Goal: Task Accomplishment & Management: Manage account settings

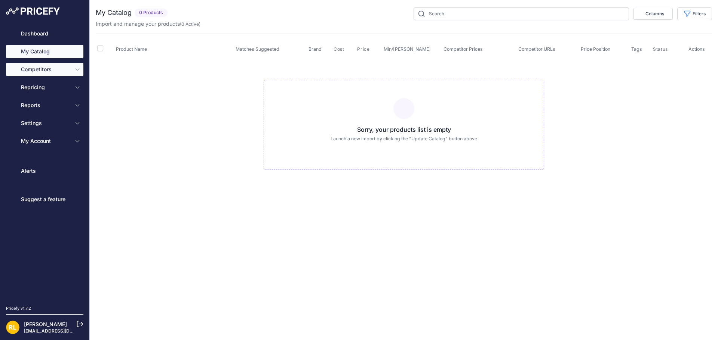
click at [68, 69] on span "Competitors" at bounding box center [45, 69] width 49 height 7
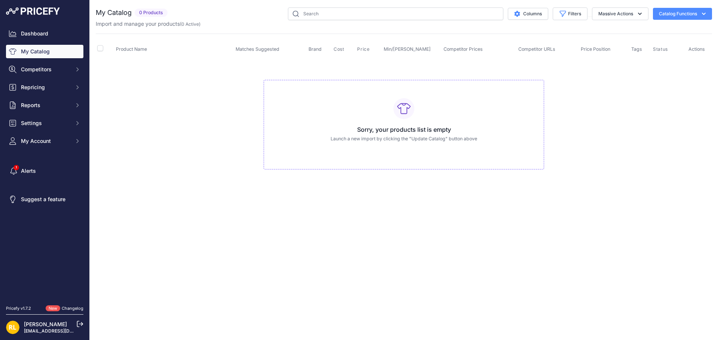
click at [699, 12] on button "Catalog Functions" at bounding box center [682, 14] width 59 height 12
click at [659, 57] on link "Update Catalog" at bounding box center [669, 56] width 84 height 13
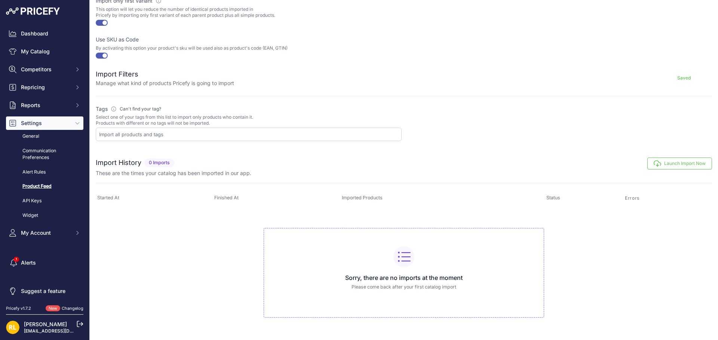
scroll to position [160, 0]
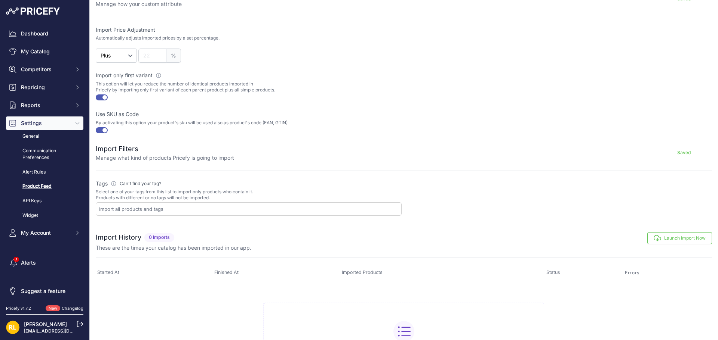
click at [681, 240] on button "Launch Import Now" at bounding box center [679, 238] width 65 height 12
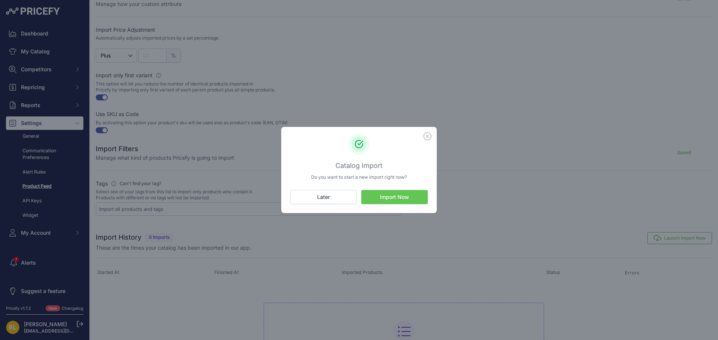
click at [408, 198] on button "Import Now" at bounding box center [394, 197] width 67 height 14
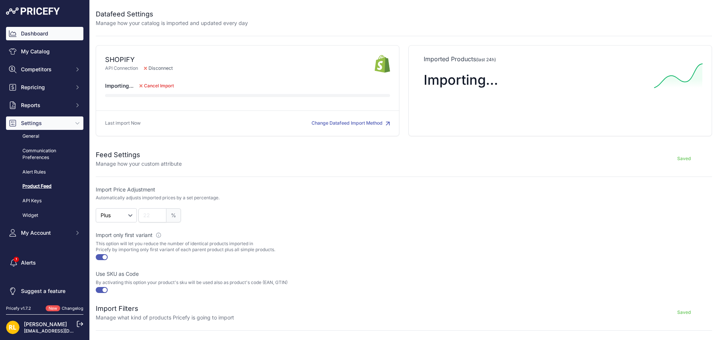
click at [36, 29] on link "Dashboard" at bounding box center [44, 33] width 77 height 13
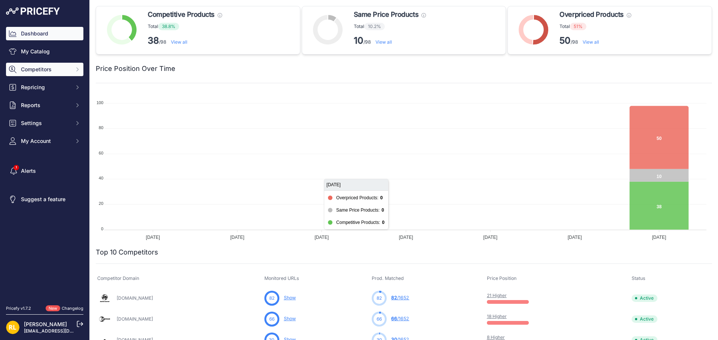
click at [42, 70] on span "Competitors" at bounding box center [45, 69] width 49 height 7
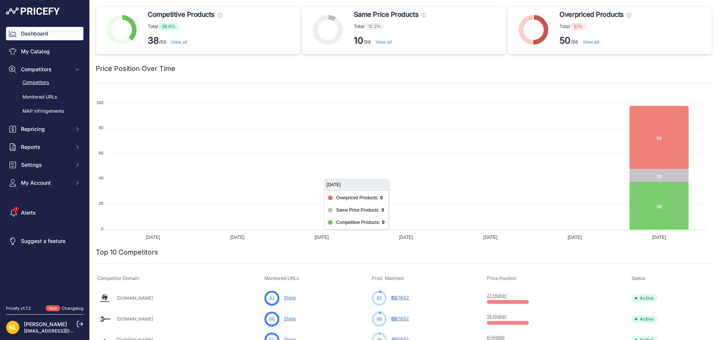
click at [34, 81] on link "Competitors" at bounding box center [44, 82] width 77 height 13
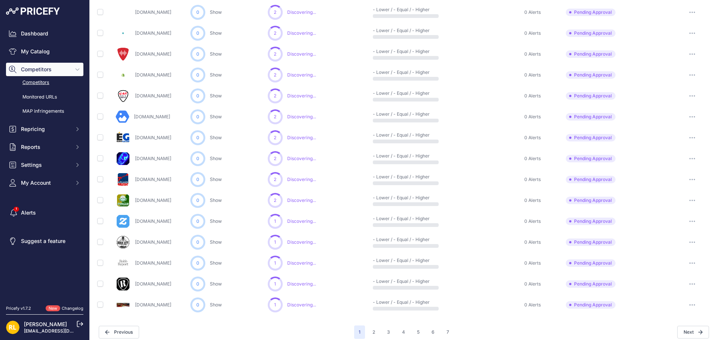
scroll to position [310, 0]
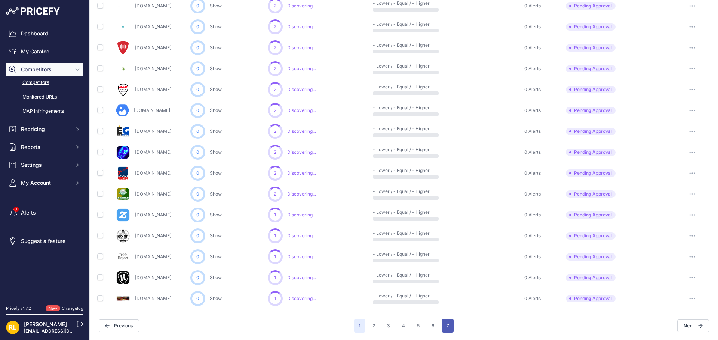
click at [446, 326] on button "7" at bounding box center [448, 326] width 12 height 13
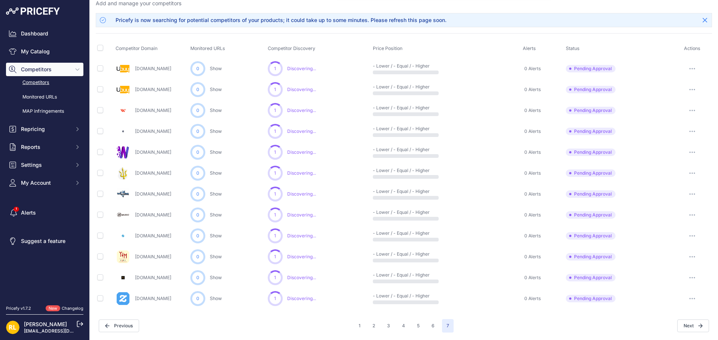
scroll to position [38, 0]
click at [430, 323] on button "6" at bounding box center [433, 326] width 12 height 13
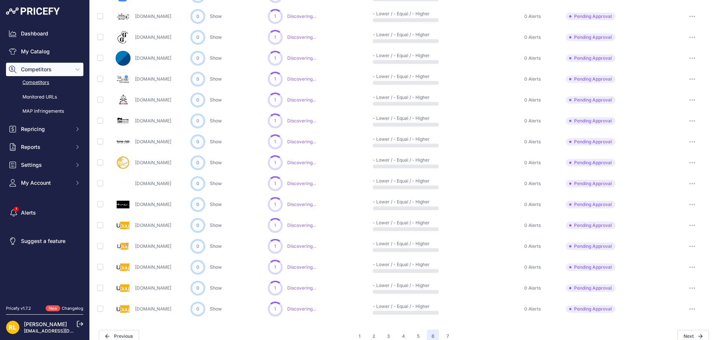
scroll to position [310, 0]
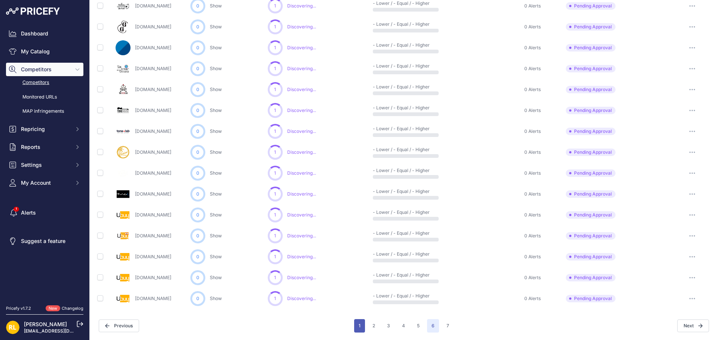
click at [355, 326] on button "1" at bounding box center [359, 326] width 11 height 13
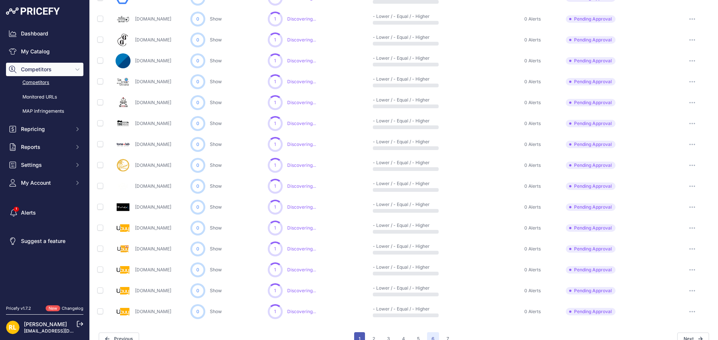
scroll to position [323, 0]
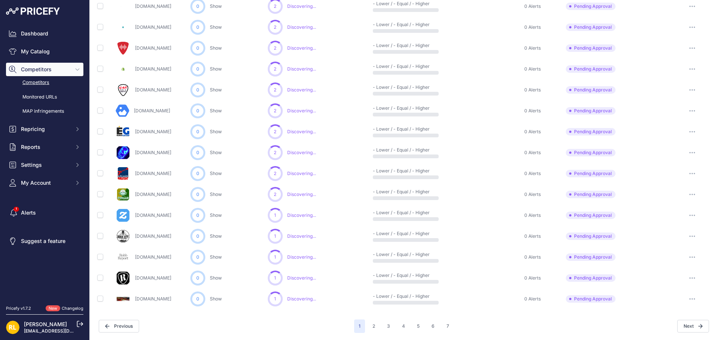
scroll to position [310, 0]
click at [372, 324] on button "2" at bounding box center [374, 326] width 12 height 13
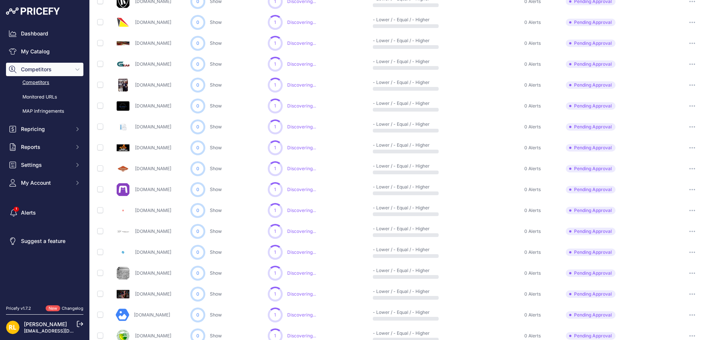
scroll to position [310, 0]
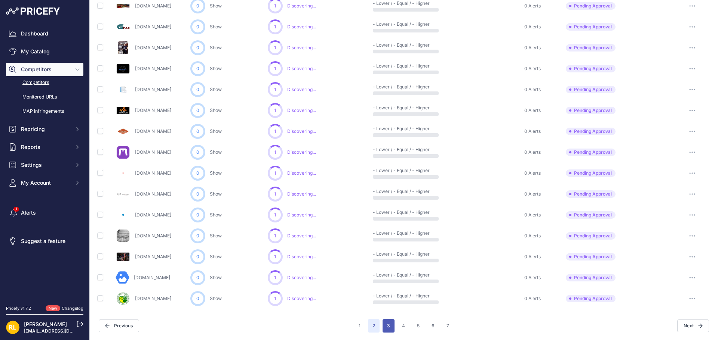
click at [387, 324] on button "3" at bounding box center [388, 326] width 12 height 13
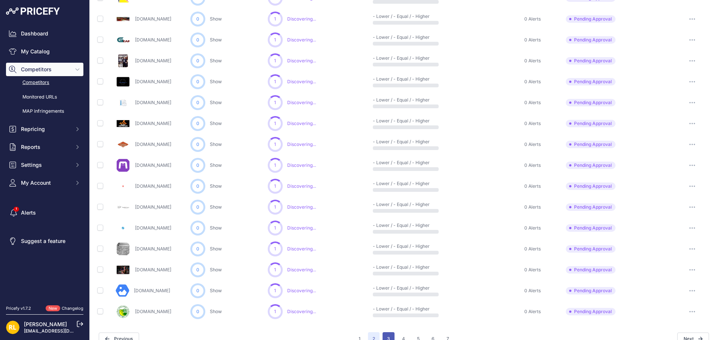
scroll to position [323, 0]
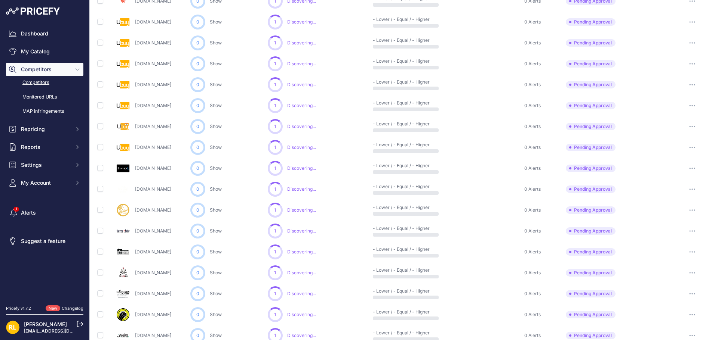
scroll to position [310, 0]
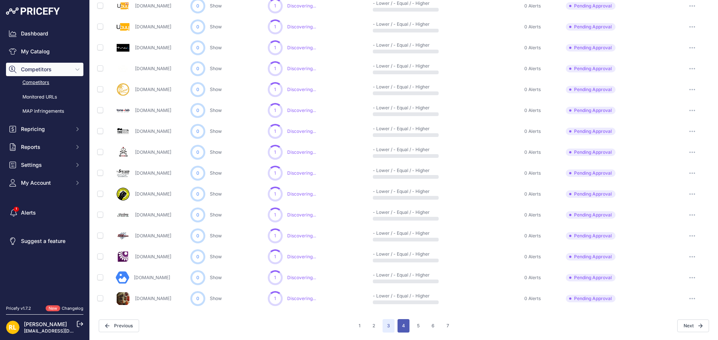
click at [401, 329] on button "4" at bounding box center [403, 326] width 12 height 13
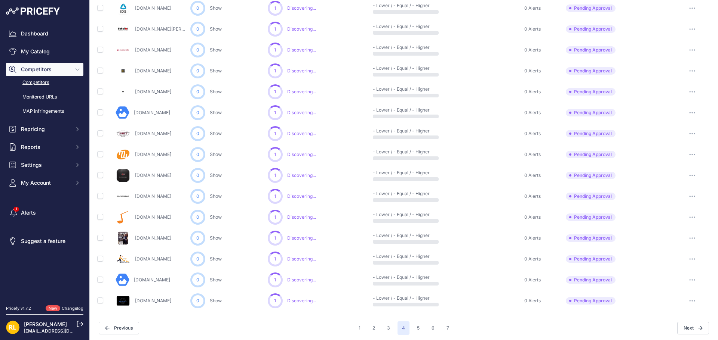
scroll to position [310, 0]
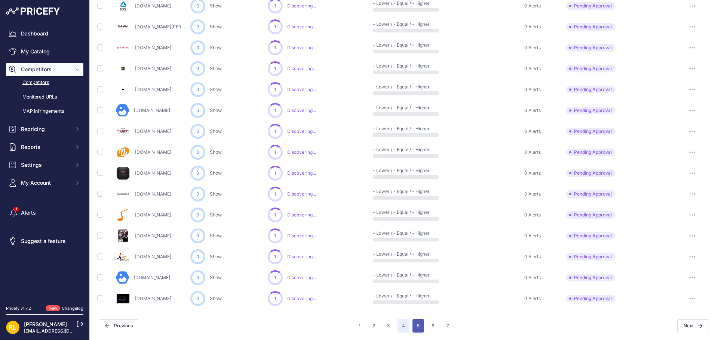
click at [420, 329] on button "5" at bounding box center [418, 326] width 12 height 13
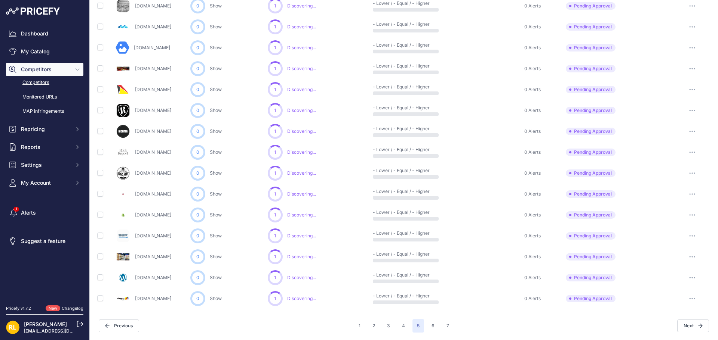
scroll to position [310, 0]
click at [43, 36] on link "Dashboard" at bounding box center [44, 33] width 77 height 13
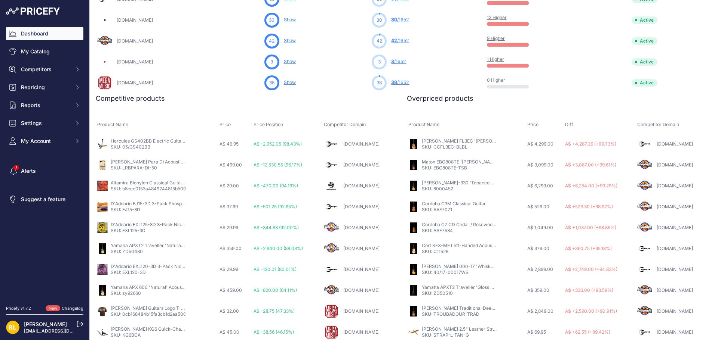
scroll to position [323, 0]
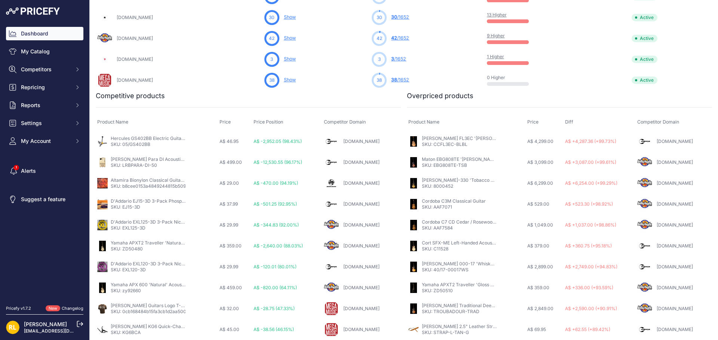
click at [678, 182] on link "Billyhydemusic.com.au" at bounding box center [674, 184] width 36 height 6
click at [40, 52] on link "My Catalog" at bounding box center [44, 51] width 77 height 13
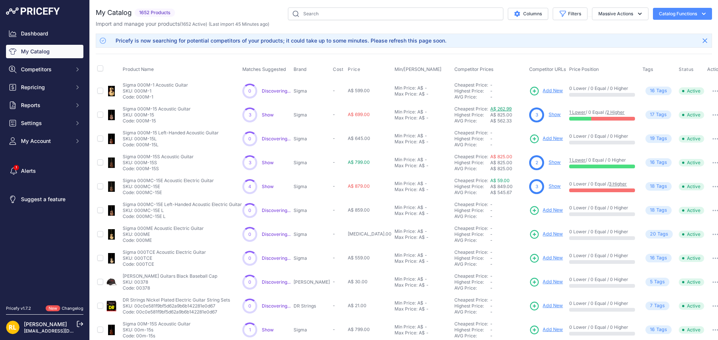
click at [490, 107] on link "A$ 262.99" at bounding box center [500, 109] width 21 height 6
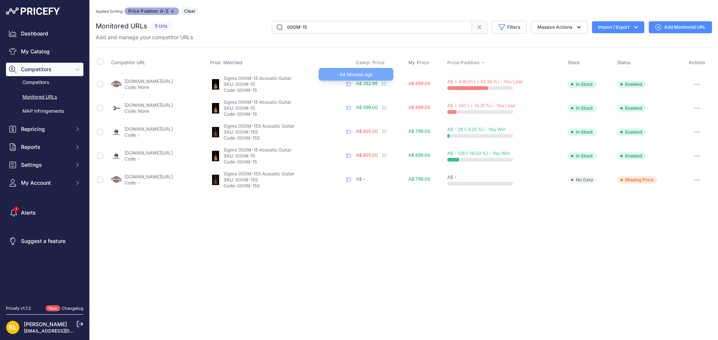
click at [377, 85] on span "A$ 262.99" at bounding box center [366, 84] width 21 height 6
click at [173, 81] on link "billyhydemusic.com.au/sigma-000m-15-acoustic-guitar-with-solid-mahogany-top?mp_…" at bounding box center [148, 81] width 48 height 6
click at [100, 85] on input "checkbox" at bounding box center [100, 84] width 6 height 6
checkbox input "true"
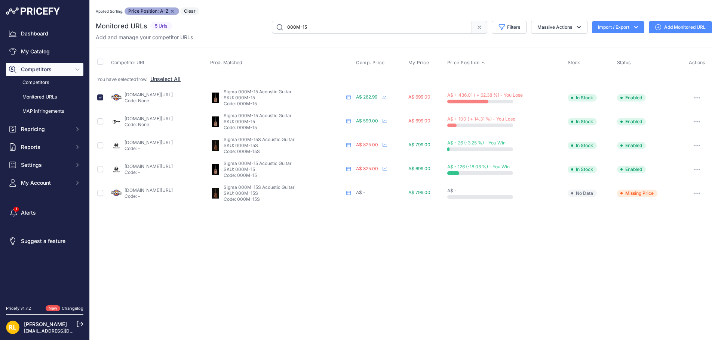
click at [696, 98] on icon "button" at bounding box center [697, 97] width 6 height 1
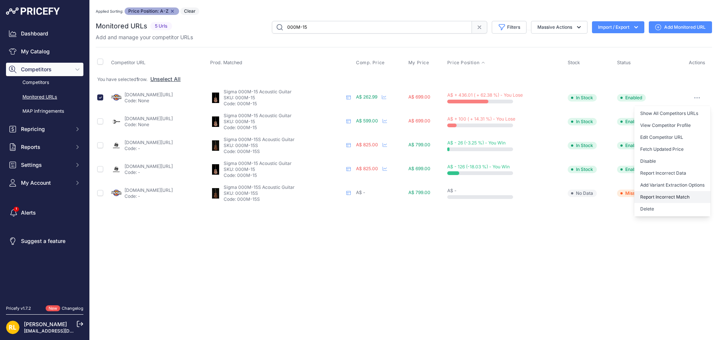
click at [673, 192] on button "Report Incorrect Match" at bounding box center [672, 197] width 76 height 12
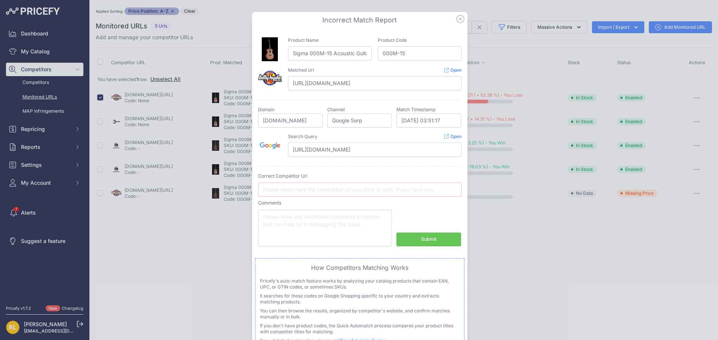
scroll to position [27, 0]
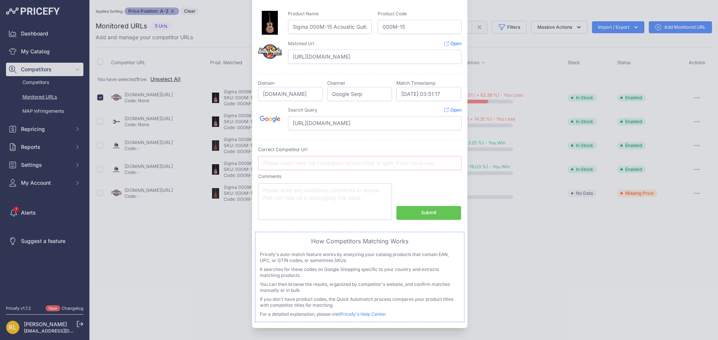
click at [500, 244] on div at bounding box center [359, 170] width 718 height 340
click at [443, 215] on button "Submit" at bounding box center [428, 213] width 65 height 14
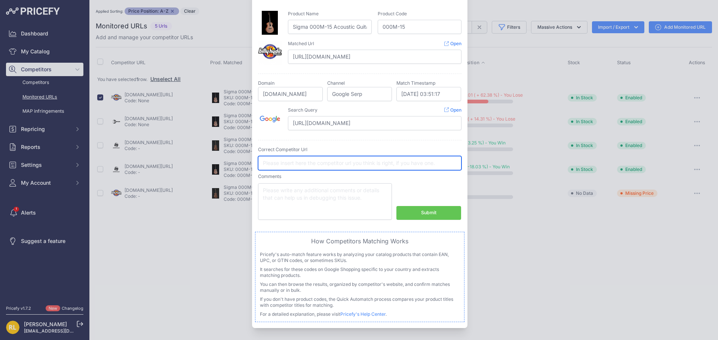
click at [413, 164] on input "text" at bounding box center [359, 163] width 203 height 14
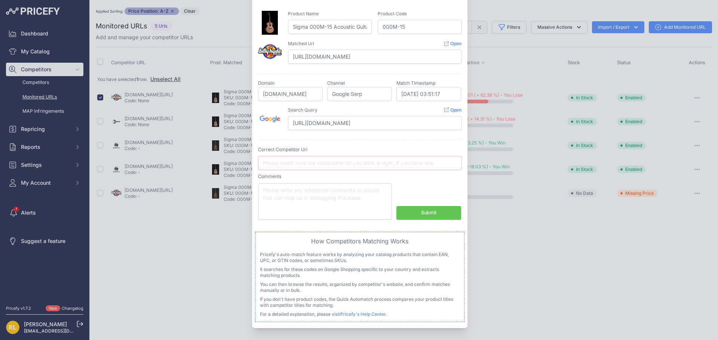
click at [429, 9] on div "Product Name Sigma 000M-15 Acoustic Guitar Product Code 000M-15 Matched Url" at bounding box center [359, 38] width 203 height 66
click at [518, 247] on div at bounding box center [359, 170] width 718 height 340
click at [537, 259] on div at bounding box center [359, 170] width 718 height 340
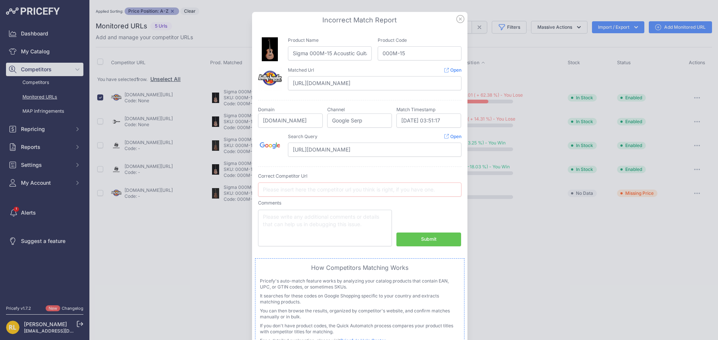
click at [456, 19] on icon at bounding box center [460, 19] width 8 height 8
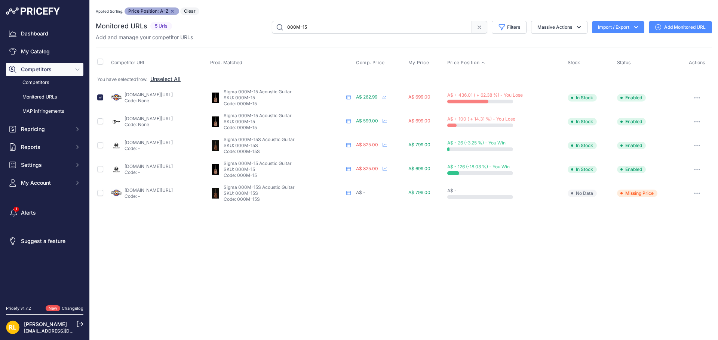
click at [696, 99] on icon "button" at bounding box center [697, 97] width 6 height 1
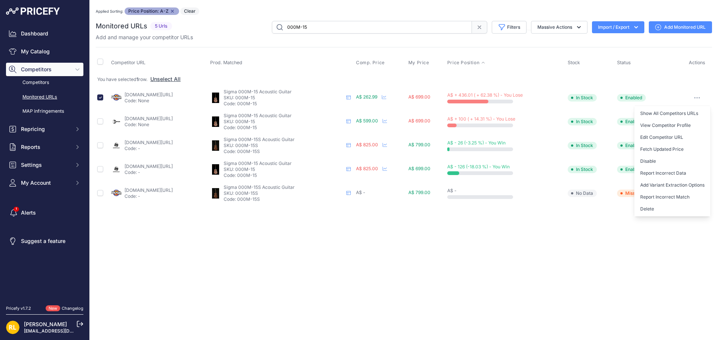
click at [647, 207] on button "Delete" at bounding box center [672, 209] width 76 height 12
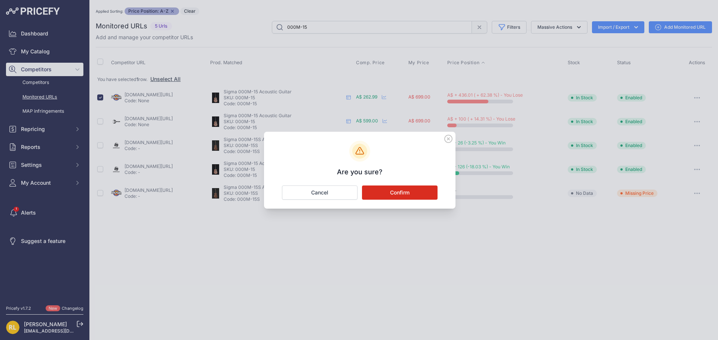
click at [413, 193] on button "Confirm" at bounding box center [399, 193] width 75 height 14
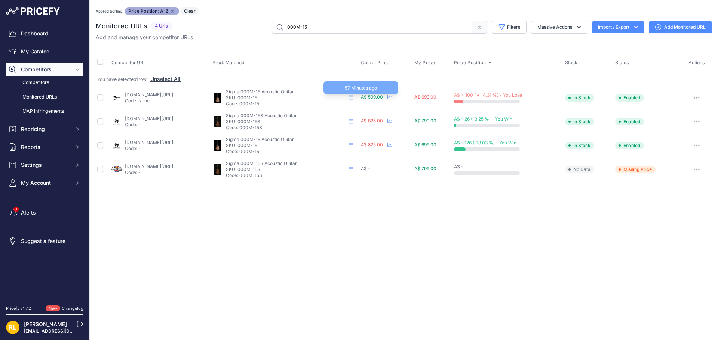
click at [383, 97] on span "A$ 599.00" at bounding box center [372, 97] width 22 height 6
click at [173, 92] on link "mannys.com.au/sigma-000m-15l-000-acoustic-guitar-left-handed?prirule_jdsnikfkfj…" at bounding box center [149, 95] width 48 height 6
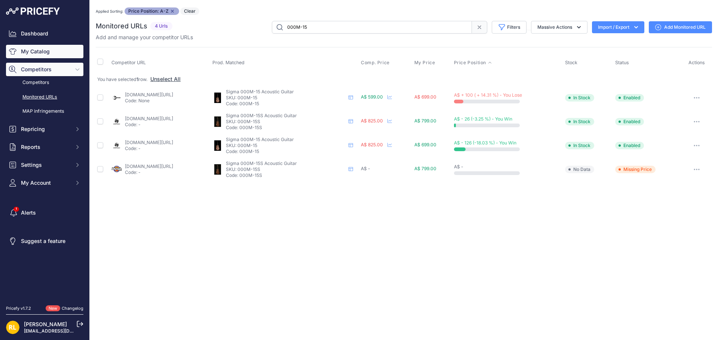
click at [39, 51] on link "My Catalog" at bounding box center [44, 51] width 77 height 13
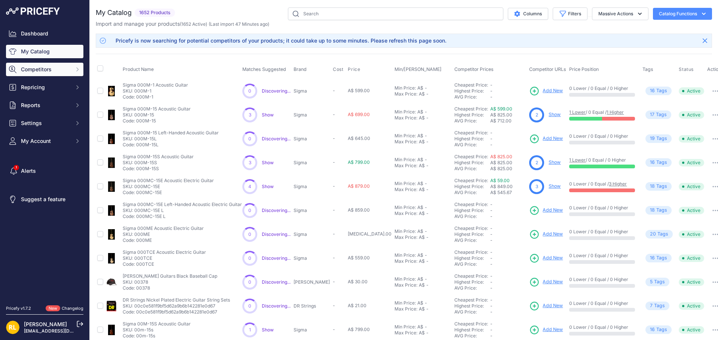
click at [37, 75] on button "Competitors" at bounding box center [44, 69] width 77 height 13
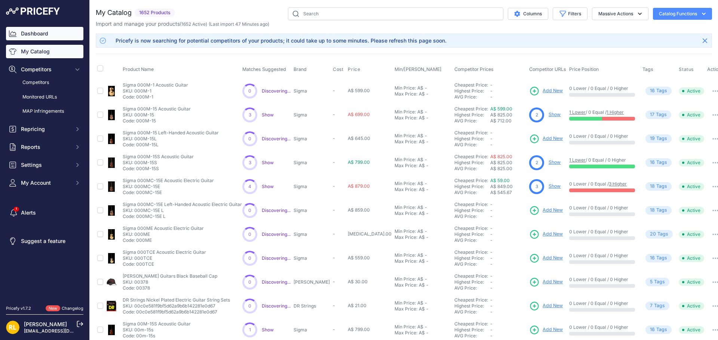
click at [36, 35] on link "Dashboard" at bounding box center [44, 33] width 77 height 13
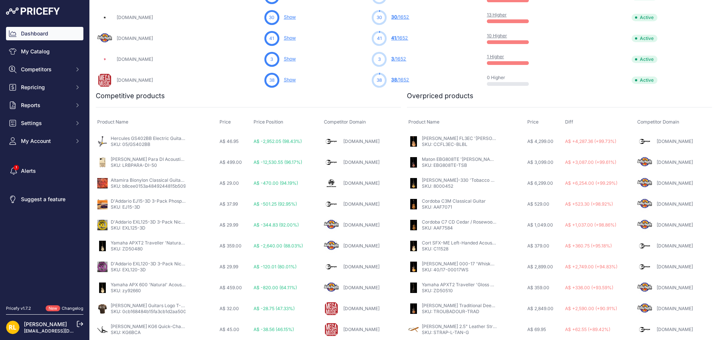
scroll to position [99, 0]
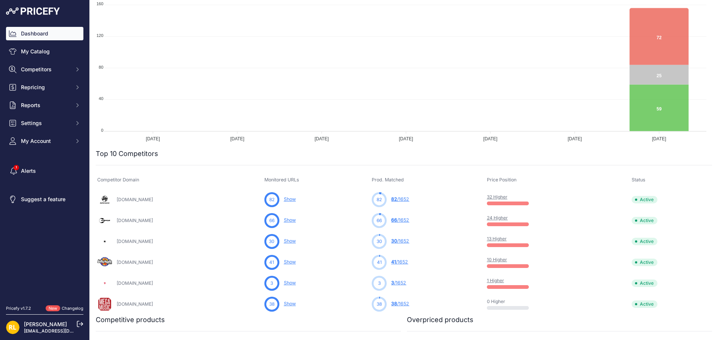
click at [34, 28] on link "Dashboard" at bounding box center [44, 33] width 77 height 13
